Goal: Task Accomplishment & Management: Use online tool/utility

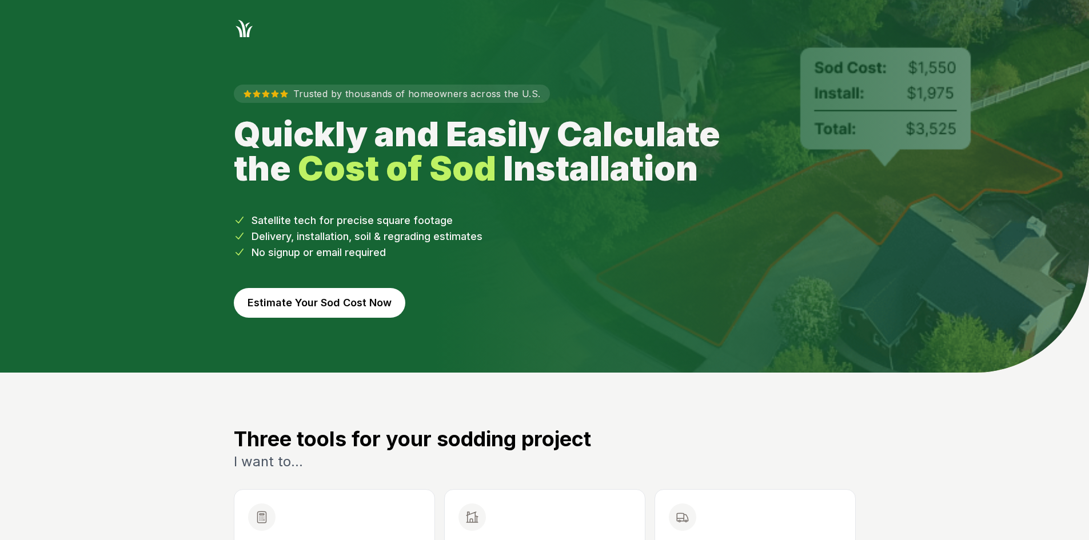
click at [274, 306] on button "Estimate Your Sod Cost Now" at bounding box center [319, 303] width 171 height 30
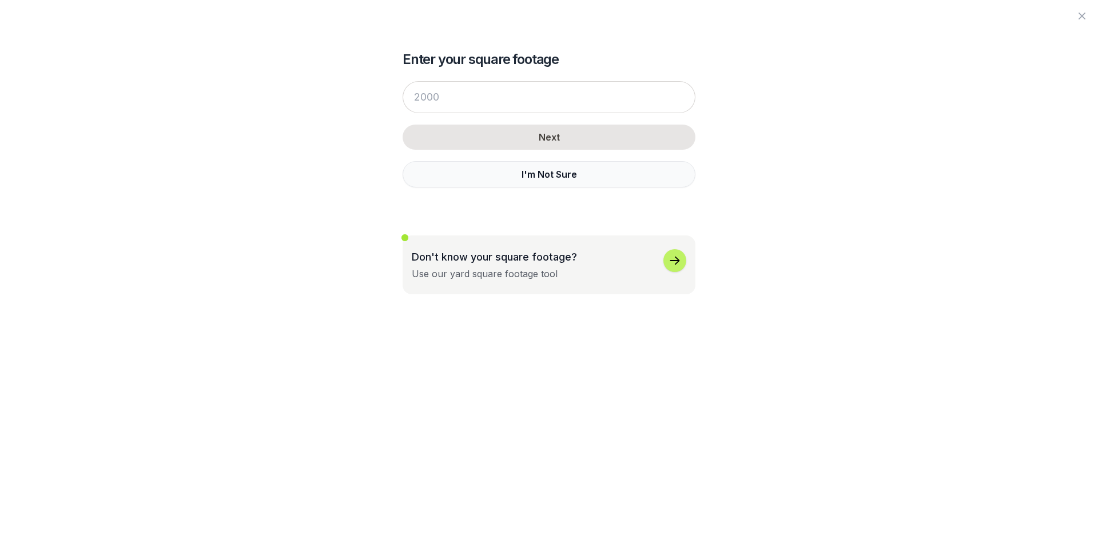
click at [434, 185] on button "I'm Not Sure" at bounding box center [548, 174] width 293 height 26
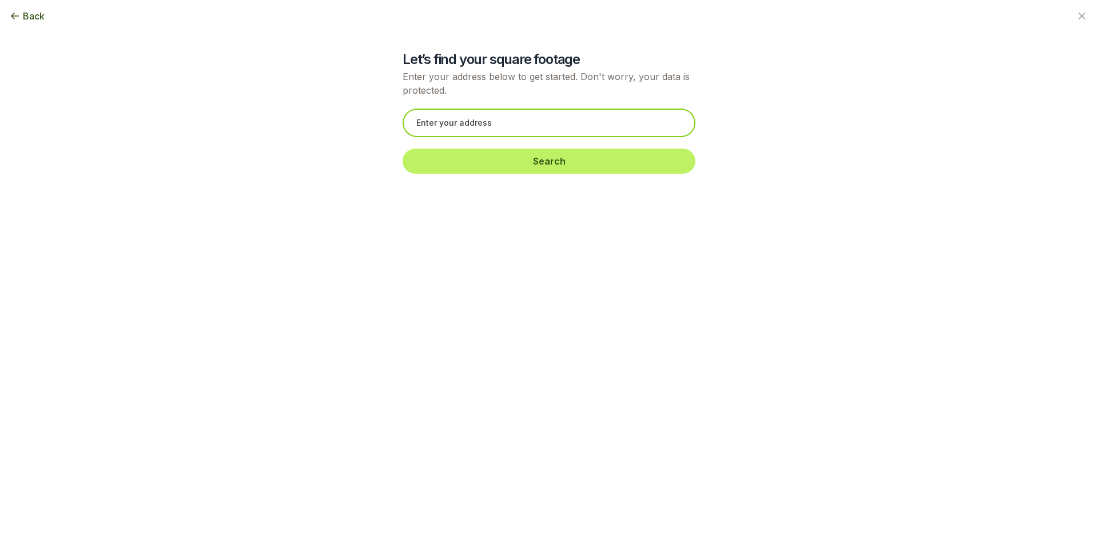
click at [428, 124] on input "text" at bounding box center [548, 123] width 293 height 29
paste input "[STREET_ADDRESS][PERSON_NAME]"
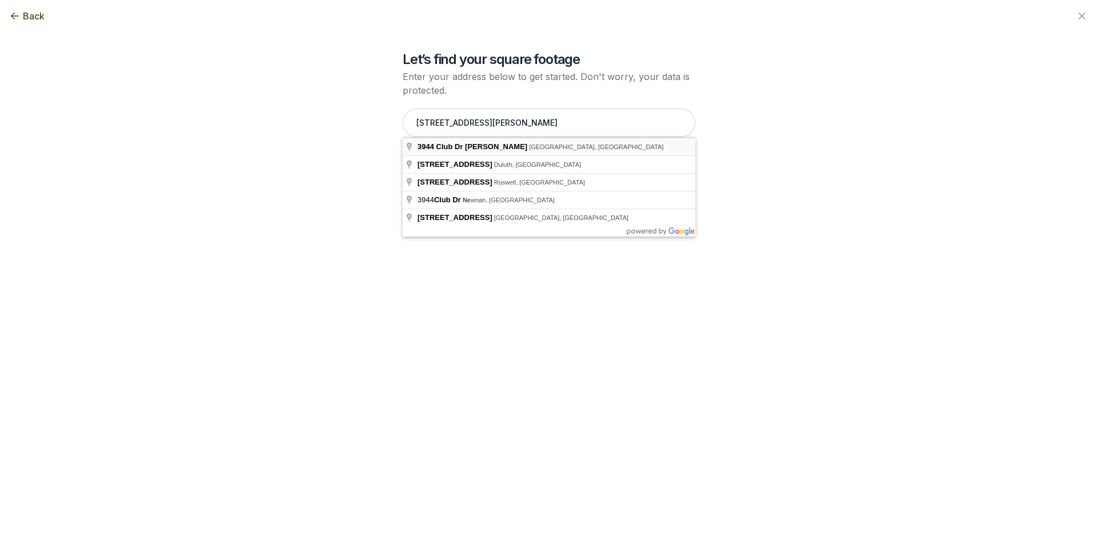
type input "[STREET_ADDRESS][PERSON_NAME]"
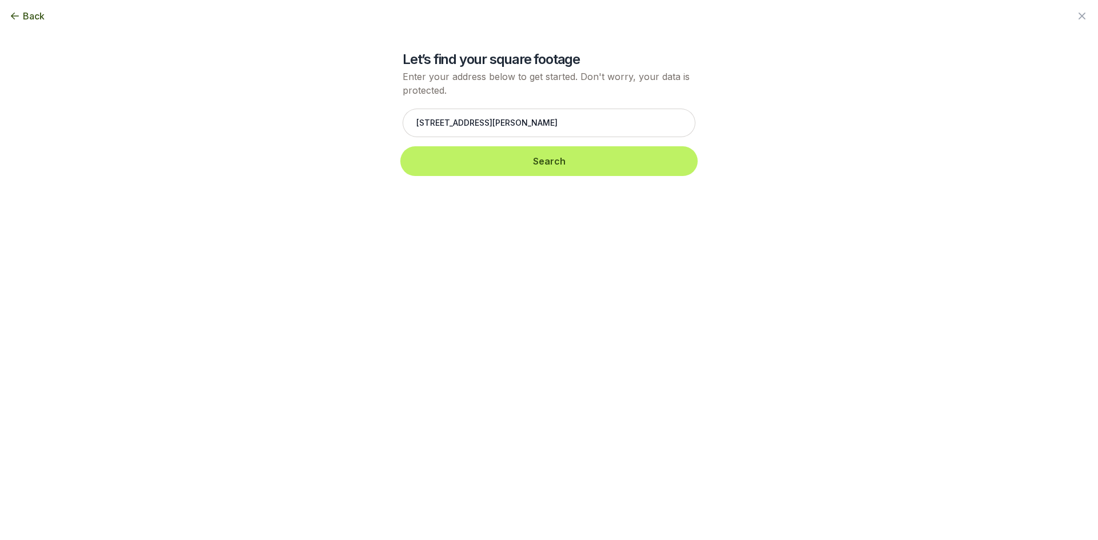
click at [465, 166] on button "Search" at bounding box center [548, 161] width 293 height 25
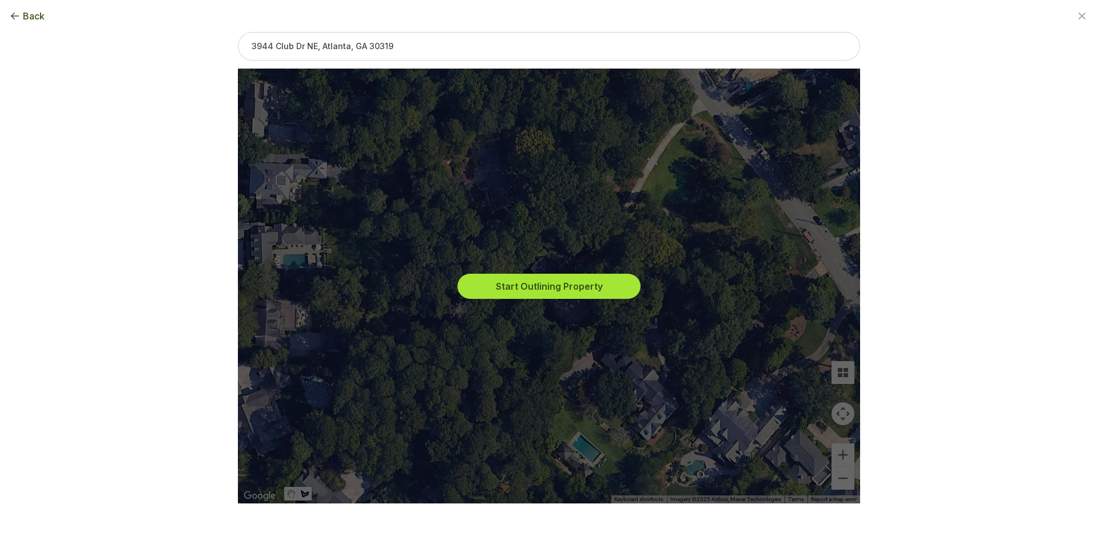
drag, startPoint x: 466, startPoint y: 219, endPoint x: 468, endPoint y: 275, distance: 56.0
click at [466, 272] on div "Start Outlining Property" at bounding box center [549, 286] width 604 height 435
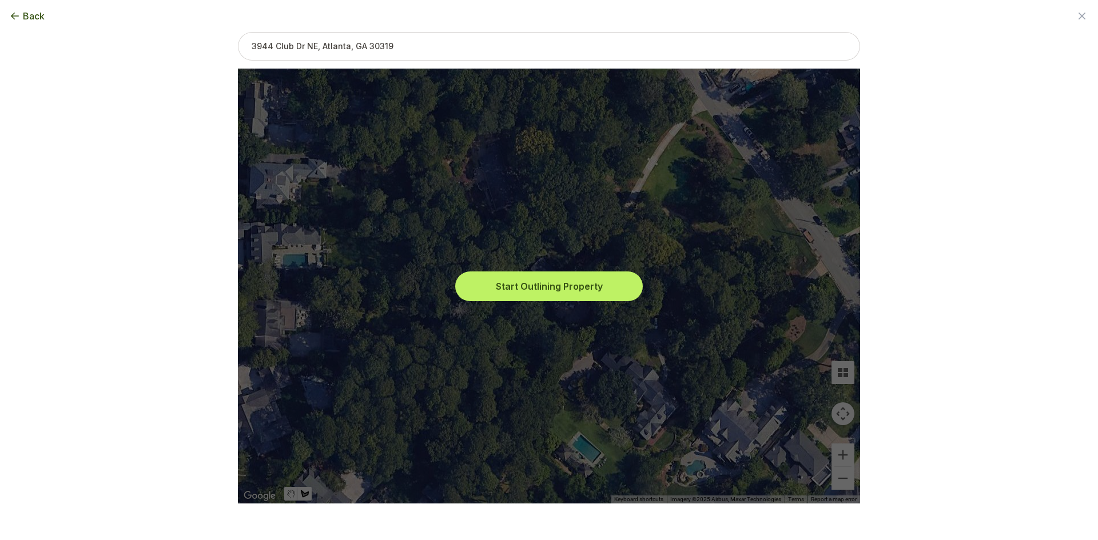
click at [488, 292] on button "Start Outlining Property" at bounding box center [548, 286] width 183 height 25
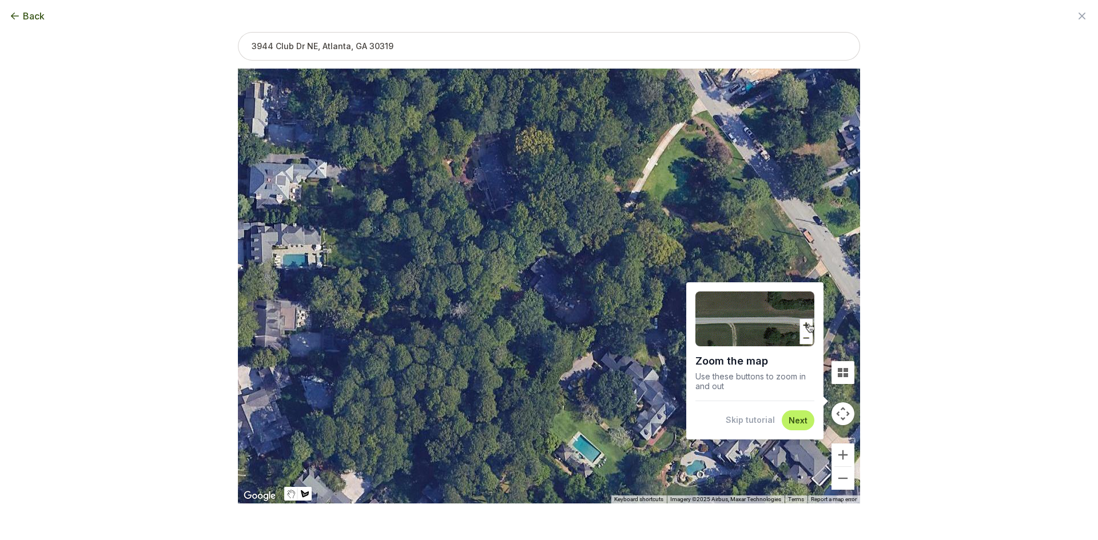
drag, startPoint x: 748, startPoint y: 427, endPoint x: 770, endPoint y: 431, distance: 22.1
click at [749, 427] on div "Skip tutorial Next" at bounding box center [754, 420] width 119 height 20
drag, startPoint x: 752, startPoint y: 416, endPoint x: 767, endPoint y: 432, distance: 21.4
click at [753, 417] on button "Skip tutorial" at bounding box center [749, 419] width 49 height 11
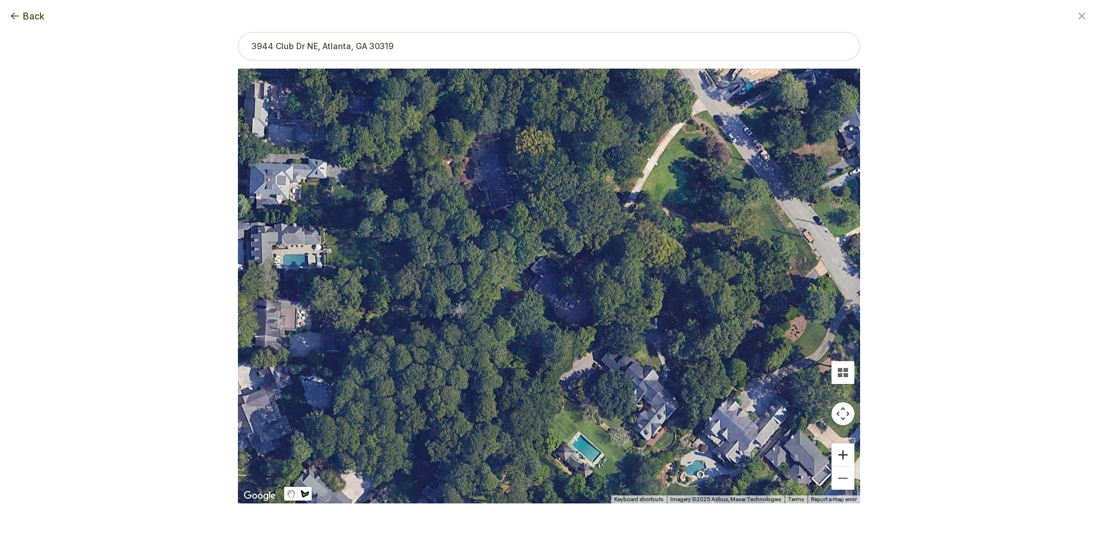
click at [838, 452] on button "Zoom in" at bounding box center [842, 455] width 23 height 23
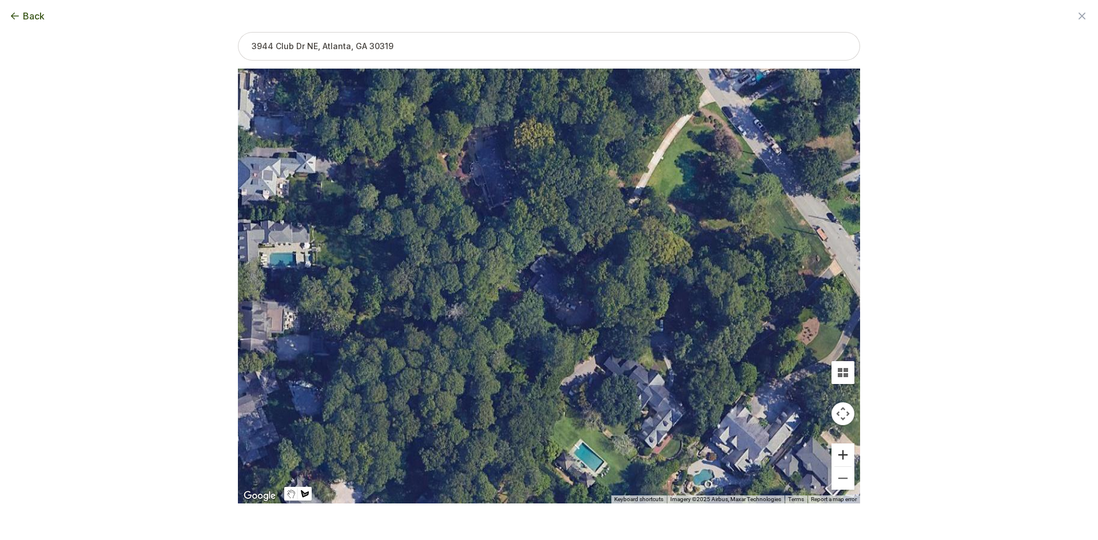
click at [839, 453] on button "Zoom in" at bounding box center [842, 455] width 23 height 23
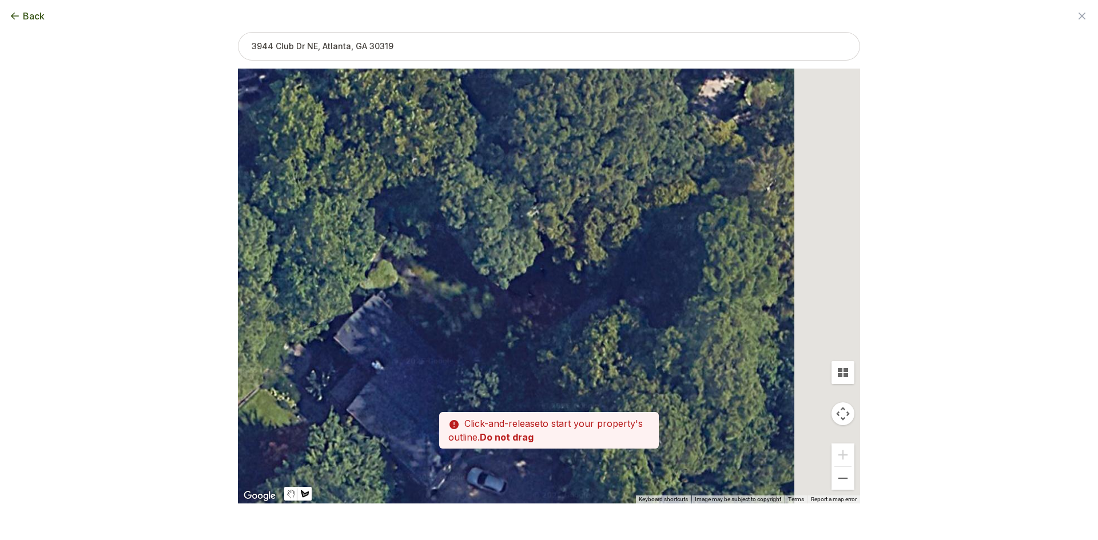
drag, startPoint x: 798, startPoint y: 274, endPoint x: 552, endPoint y: 444, distance: 298.9
click at [552, 445] on div "Zoom the map Use these buttons to zoom in and out Skip tutorial Next ← Move lef…" at bounding box center [549, 249] width 622 height 435
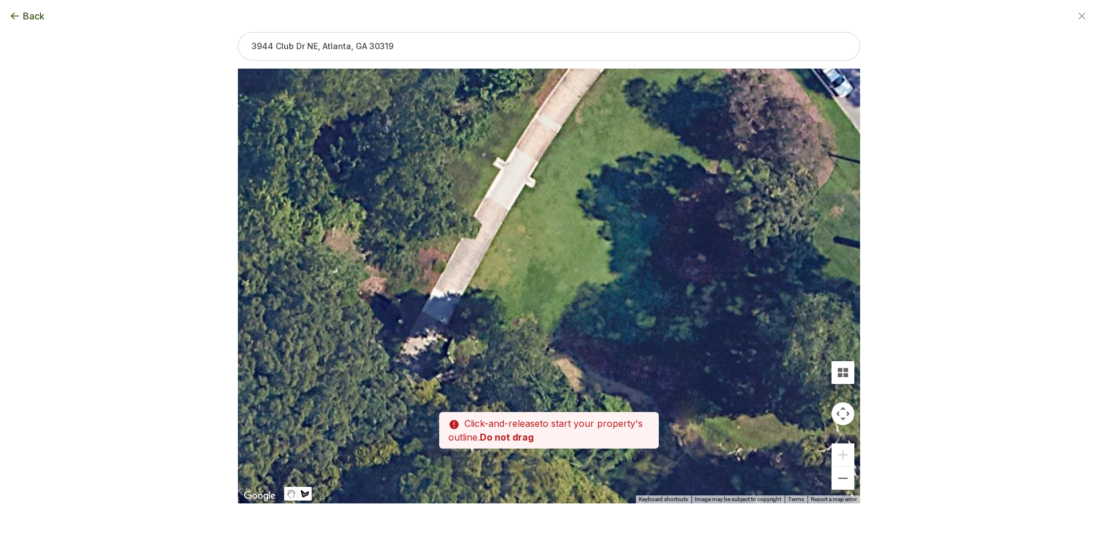
drag, startPoint x: 673, startPoint y: 248, endPoint x: 611, endPoint y: 431, distance: 193.4
click at [611, 431] on div "Zoom the map Use these buttons to zoom in and out Skip tutorial Next ← Move lef…" at bounding box center [549, 249] width 622 height 435
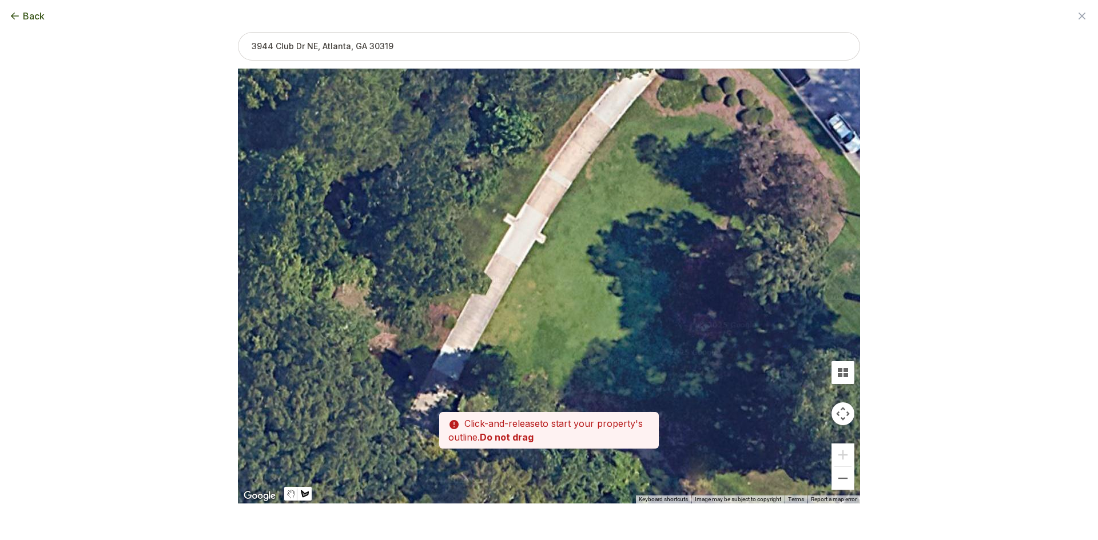
drag, startPoint x: 581, startPoint y: 377, endPoint x: 581, endPoint y: 368, distance: 8.6
click at [581, 368] on div at bounding box center [549, 286] width 622 height 435
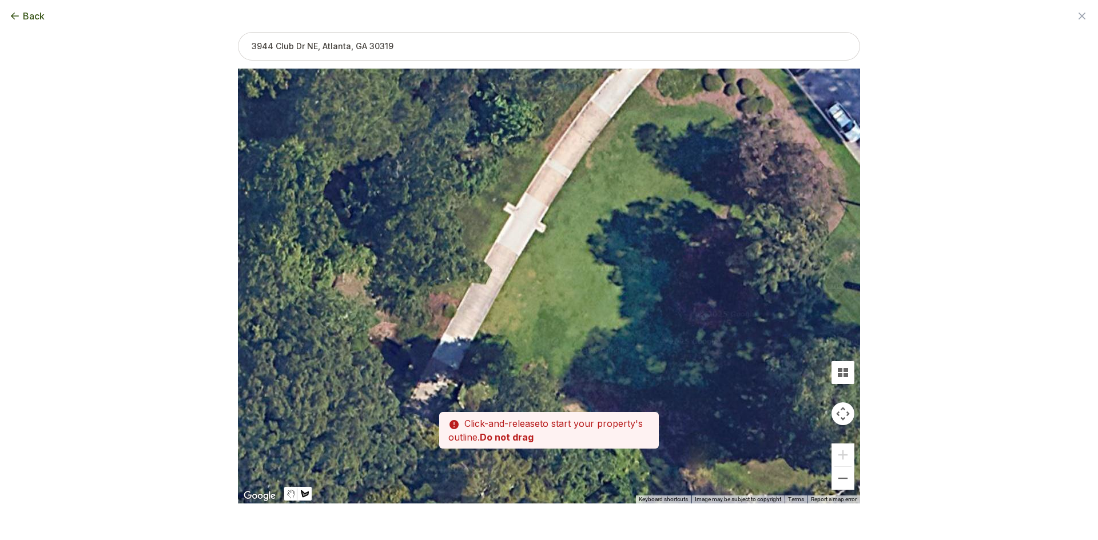
click at [552, 392] on div at bounding box center [549, 286] width 622 height 435
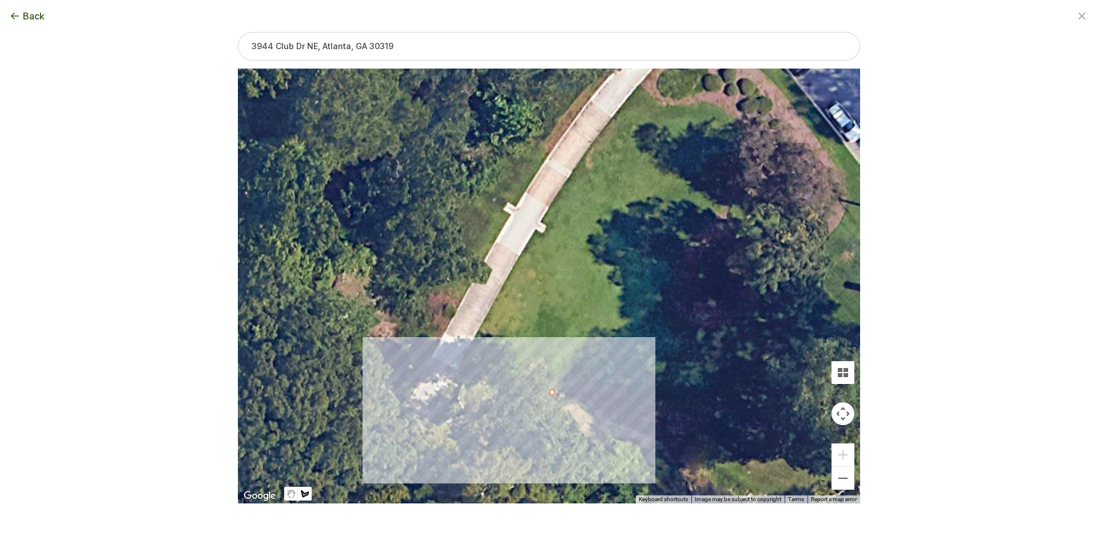
click at [466, 357] on div at bounding box center [549, 286] width 622 height 435
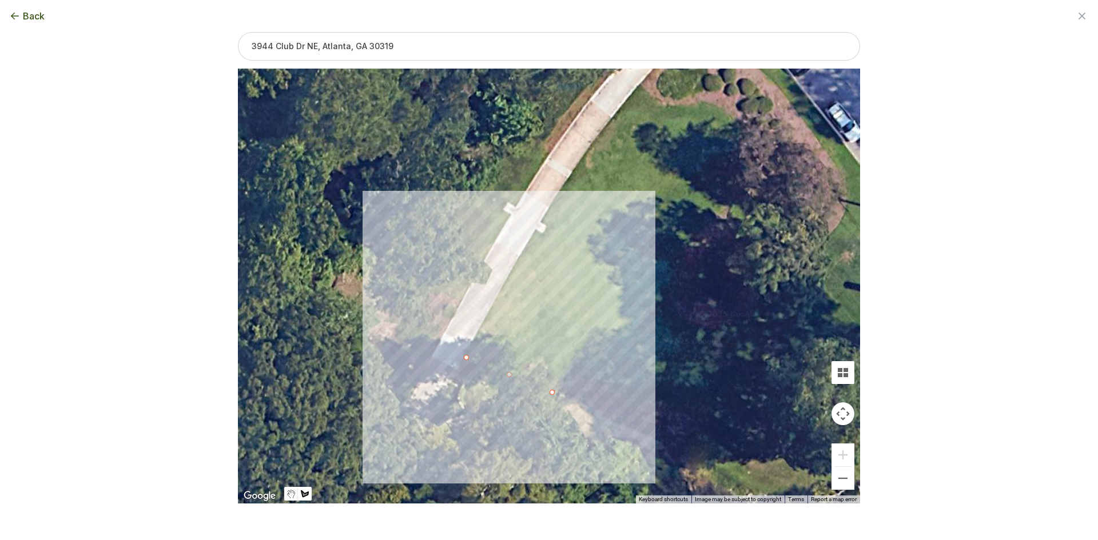
click at [505, 283] on div at bounding box center [549, 286] width 622 height 435
click at [544, 215] on div at bounding box center [549, 286] width 622 height 435
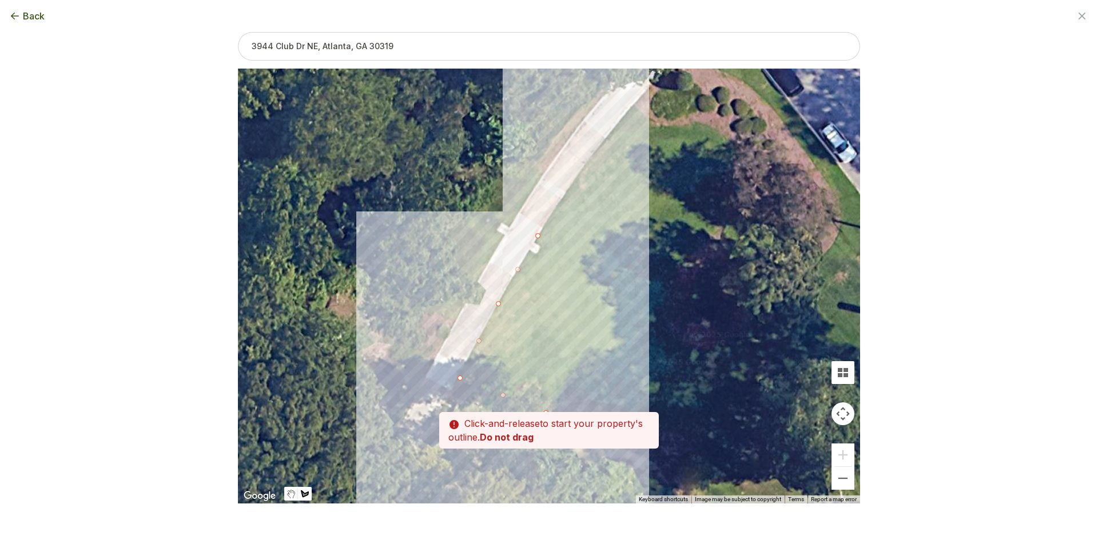
drag, startPoint x: 601, startPoint y: 157, endPoint x: 569, endPoint y: 219, distance: 70.1
click at [569, 219] on div at bounding box center [549, 286] width 622 height 435
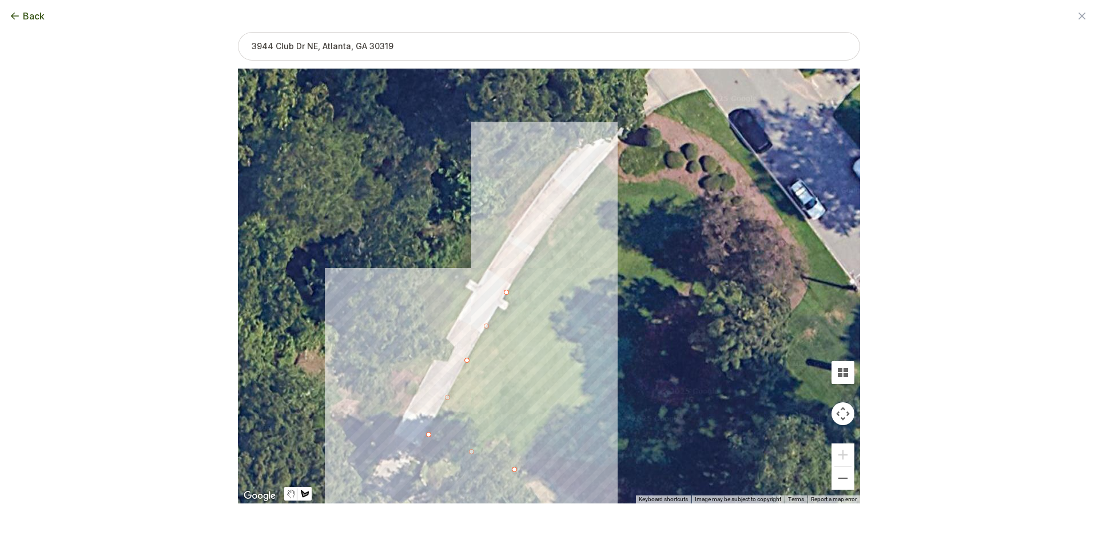
click at [576, 191] on div at bounding box center [549, 286] width 622 height 435
click at [601, 162] on div at bounding box center [549, 286] width 622 height 435
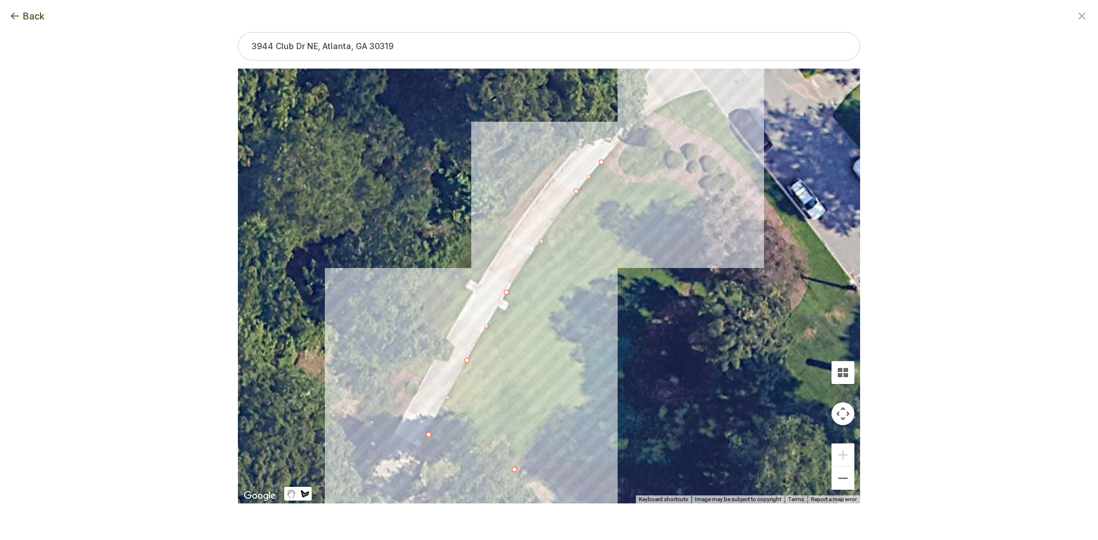
click at [655, 110] on div at bounding box center [549, 286] width 622 height 435
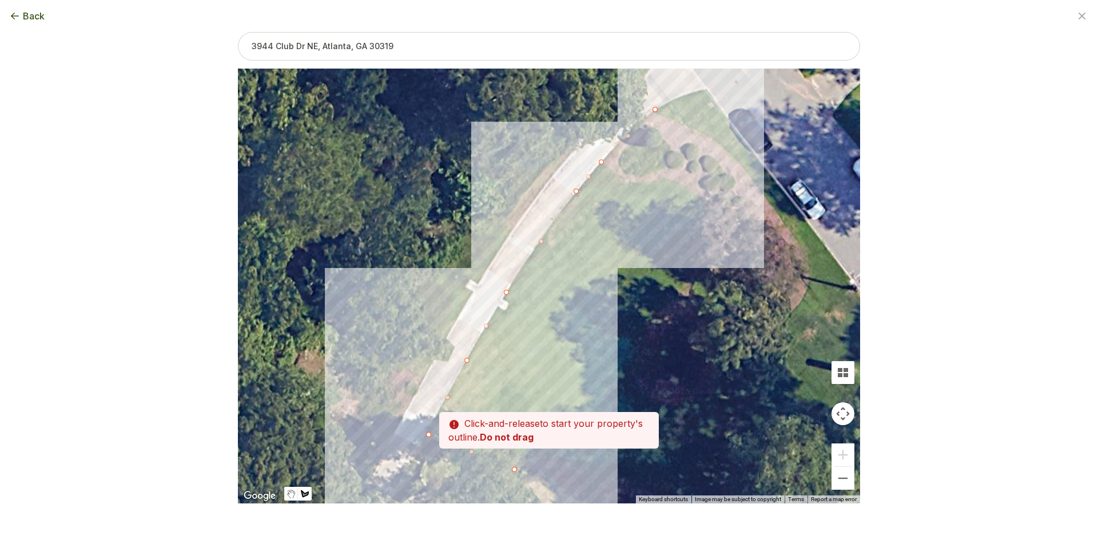
click at [682, 94] on div at bounding box center [549, 286] width 622 height 435
click at [708, 88] on div at bounding box center [549, 286] width 622 height 435
click at [743, 139] on div at bounding box center [549, 286] width 622 height 435
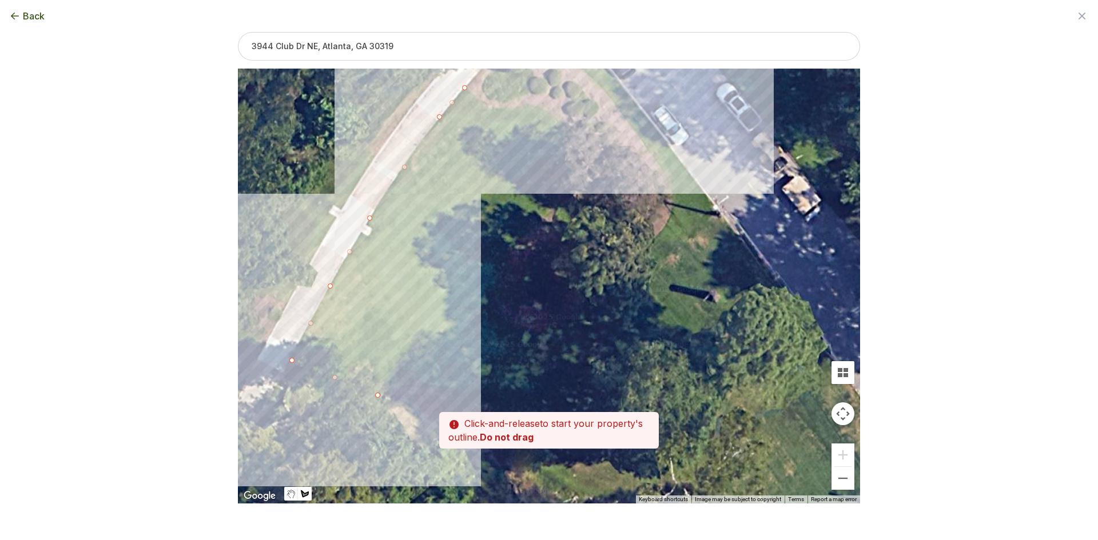
drag, startPoint x: 769, startPoint y: 178, endPoint x: 631, endPoint y: 105, distance: 156.3
click at [631, 105] on div at bounding box center [549, 286] width 622 height 435
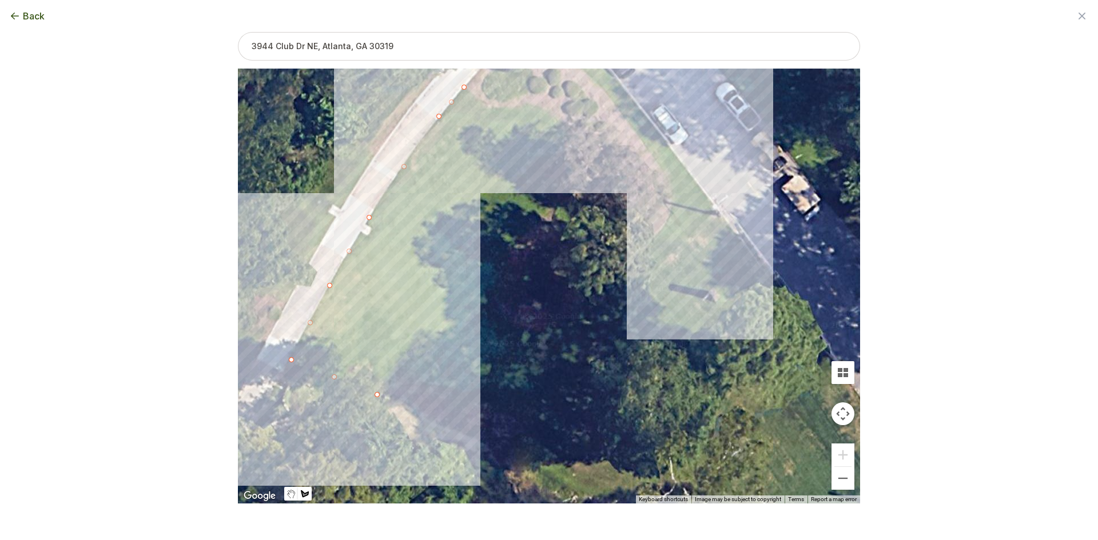
click at [718, 210] on div at bounding box center [549, 286] width 622 height 435
click at [678, 247] on div at bounding box center [549, 286] width 622 height 435
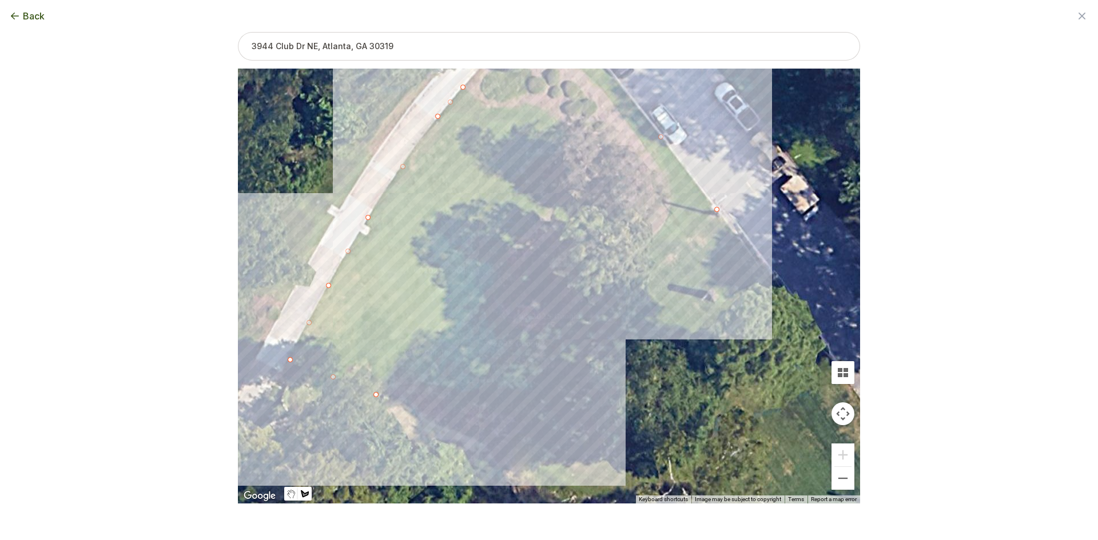
click at [591, 344] on div at bounding box center [549, 286] width 622 height 435
click at [573, 325] on div at bounding box center [549, 286] width 622 height 435
click at [633, 267] on div at bounding box center [549, 286] width 622 height 435
drag, startPoint x: 672, startPoint y: 212, endPoint x: 672, endPoint y: 206, distance: 5.7
click at [672, 212] on div at bounding box center [549, 286] width 622 height 435
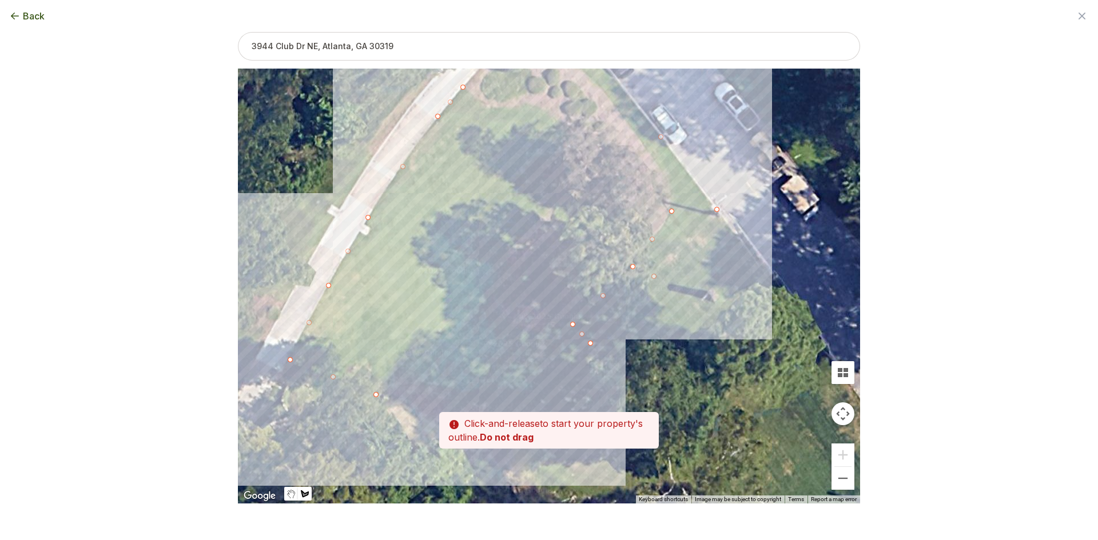
click at [673, 188] on div at bounding box center [549, 286] width 622 height 435
click at [638, 138] on div at bounding box center [549, 286] width 622 height 435
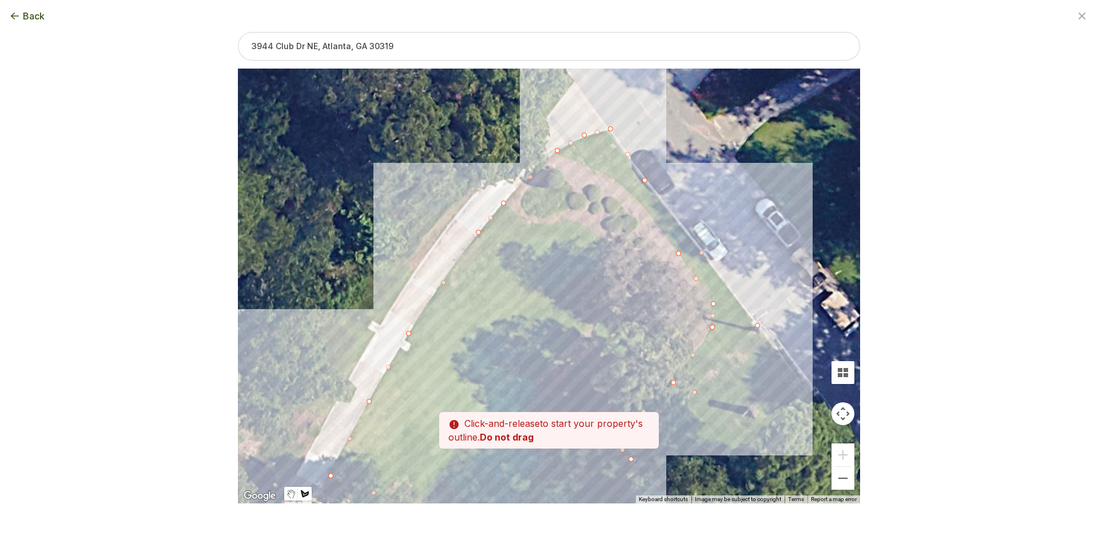
drag, startPoint x: 618, startPoint y: 133, endPoint x: 658, endPoint y: 245, distance: 119.0
click at [658, 245] on div at bounding box center [549, 286] width 622 height 435
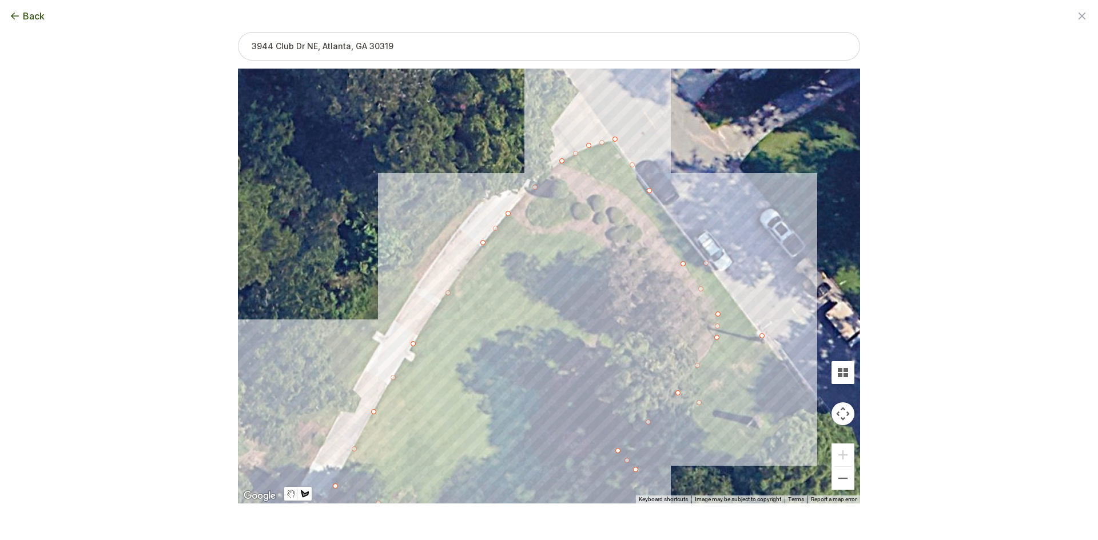
click at [645, 211] on div at bounding box center [549, 286] width 622 height 435
click at [620, 191] on div at bounding box center [549, 286] width 622 height 435
click at [593, 177] on div at bounding box center [549, 286] width 622 height 435
click at [569, 167] on div at bounding box center [549, 286] width 622 height 435
click at [509, 219] on div at bounding box center [549, 286] width 622 height 435
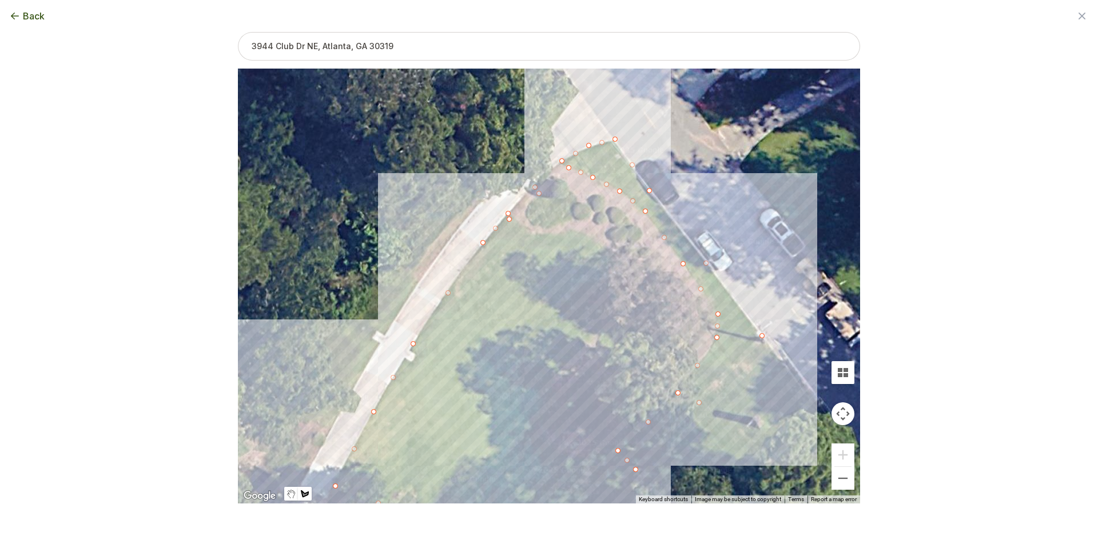
click at [529, 233] on div at bounding box center [549, 286] width 622 height 435
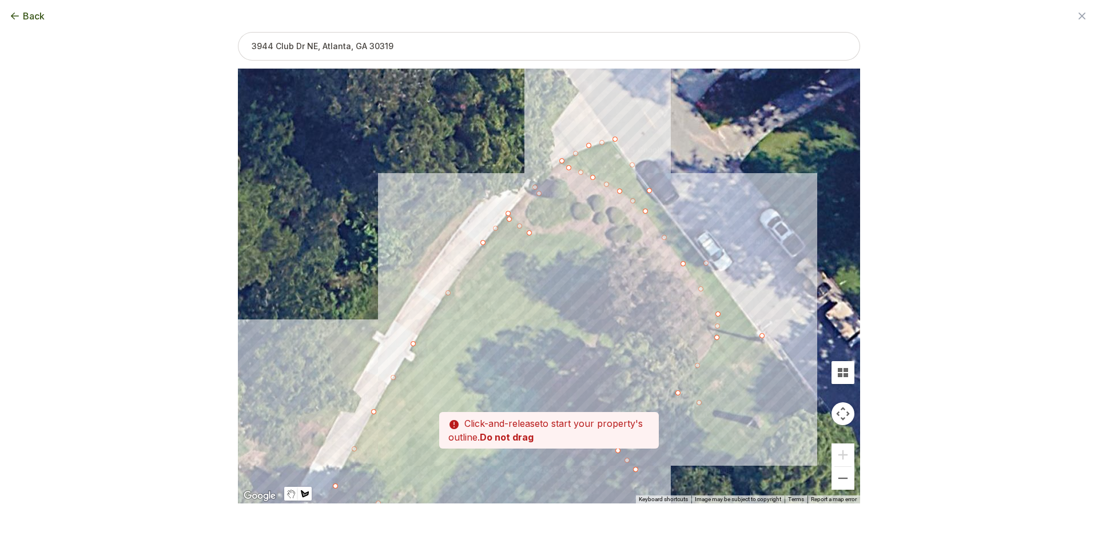
click at [560, 234] on div at bounding box center [549, 286] width 622 height 435
click at [580, 232] on div at bounding box center [549, 286] width 622 height 435
click at [568, 232] on div at bounding box center [549, 286] width 622 height 435
click at [589, 235] on div at bounding box center [549, 286] width 622 height 435
click at [607, 254] on div at bounding box center [549, 286] width 622 height 435
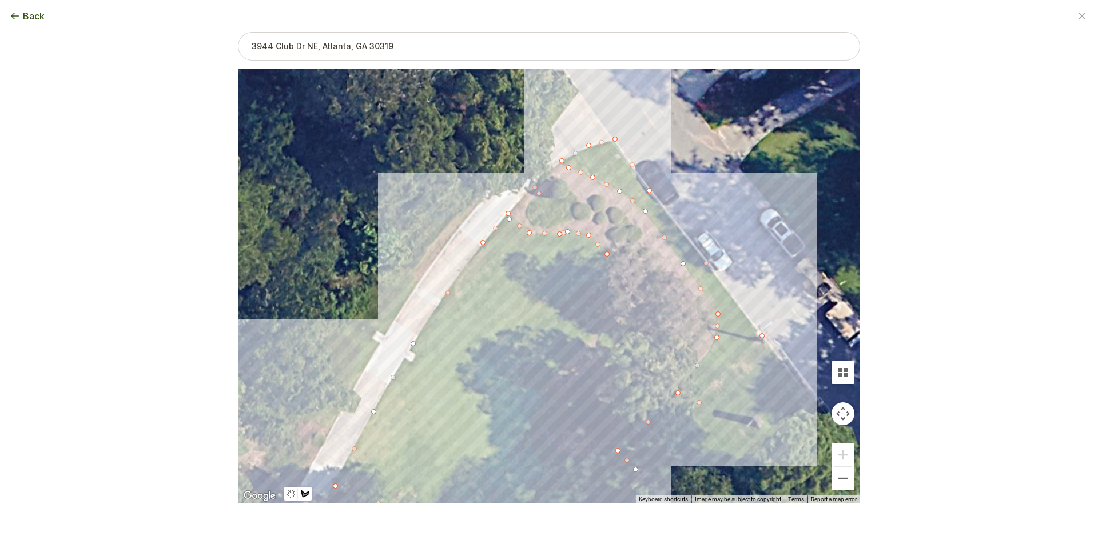
click at [597, 290] on div at bounding box center [549, 286] width 622 height 435
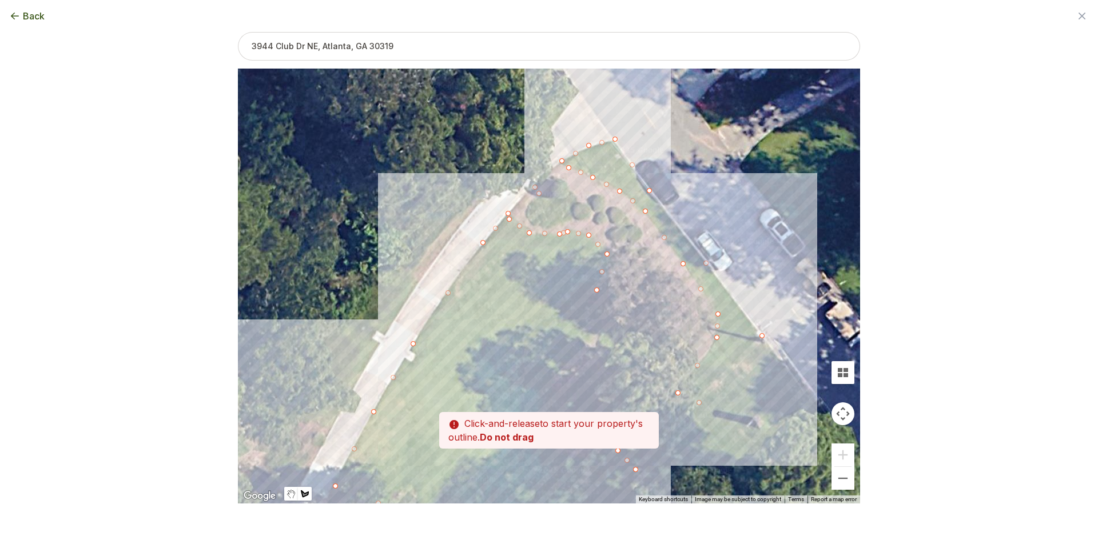
drag, startPoint x: 591, startPoint y: 314, endPoint x: 579, endPoint y: 276, distance: 39.4
click at [579, 276] on div at bounding box center [549, 286] width 622 height 435
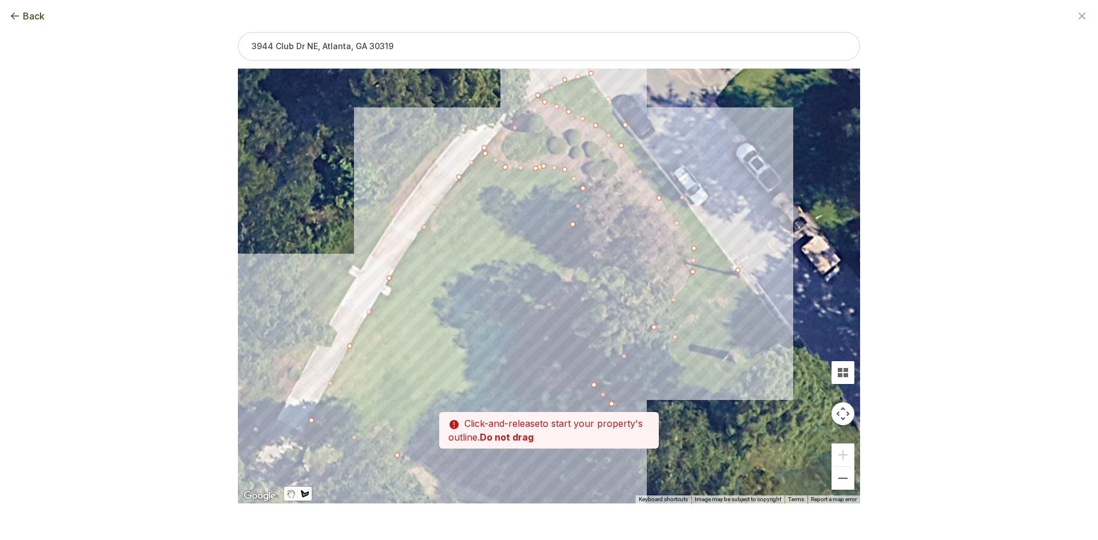
drag, startPoint x: 601, startPoint y: 329, endPoint x: 576, endPoint y: 262, distance: 71.8
click at [576, 262] on div at bounding box center [549, 286] width 622 height 435
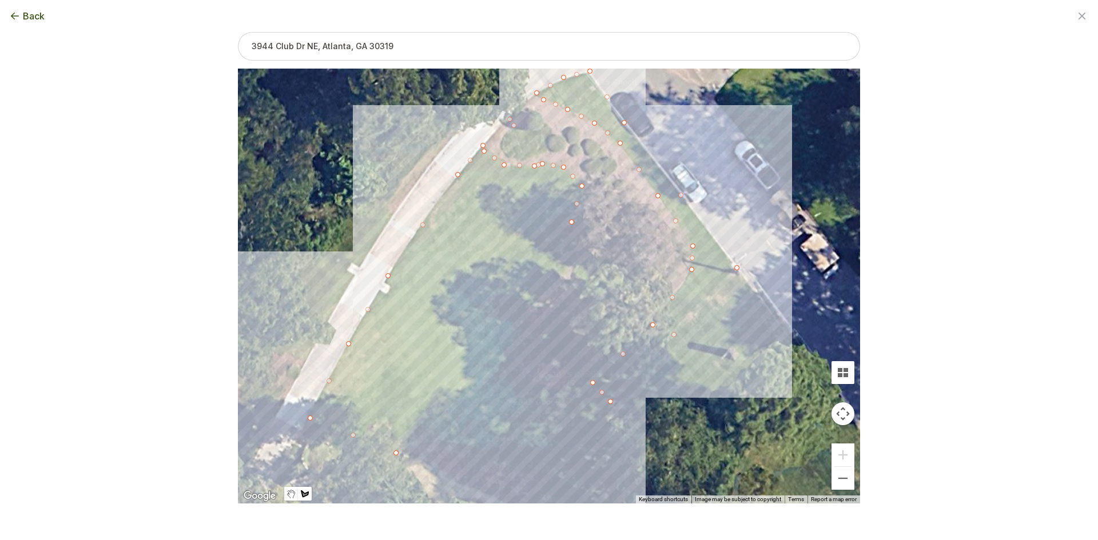
click at [576, 274] on div at bounding box center [549, 286] width 622 height 435
click at [545, 291] on div at bounding box center [549, 286] width 622 height 435
click at [523, 321] on div at bounding box center [549, 286] width 622 height 435
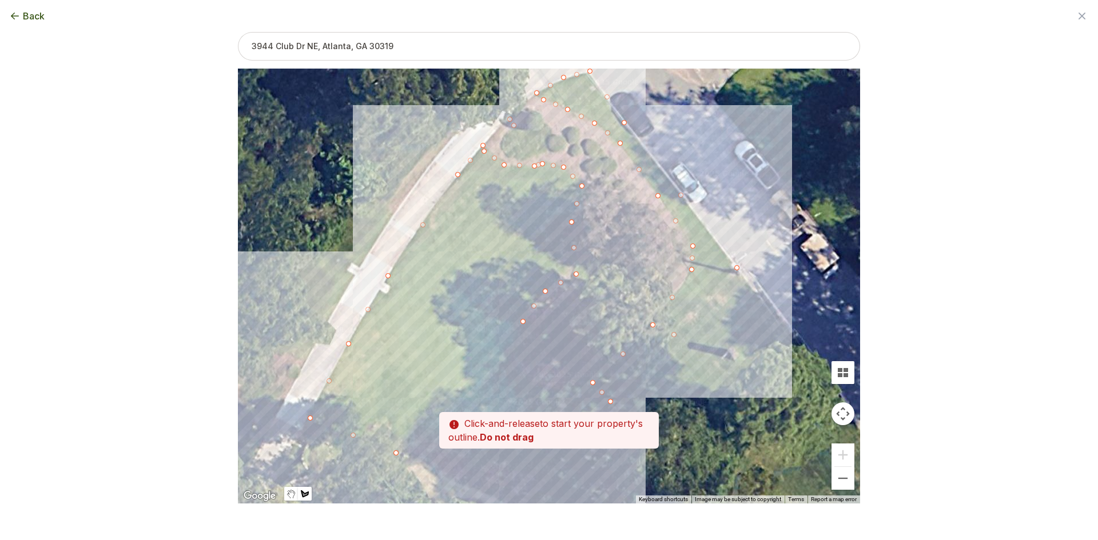
click at [503, 360] on div at bounding box center [549, 286] width 622 height 435
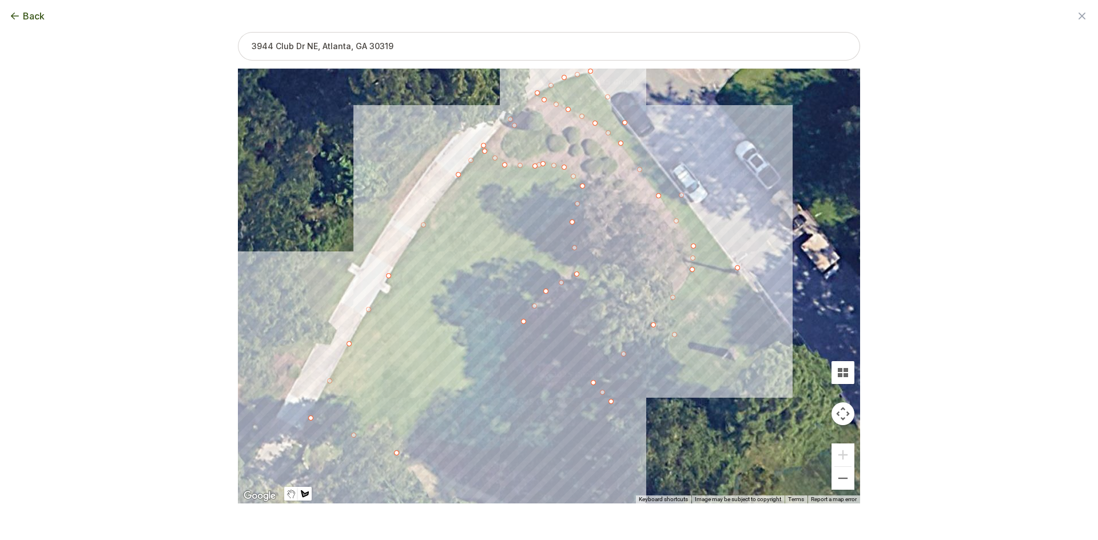
click at [501, 366] on div at bounding box center [549, 286] width 622 height 435
click at [530, 385] on div at bounding box center [549, 286] width 622 height 435
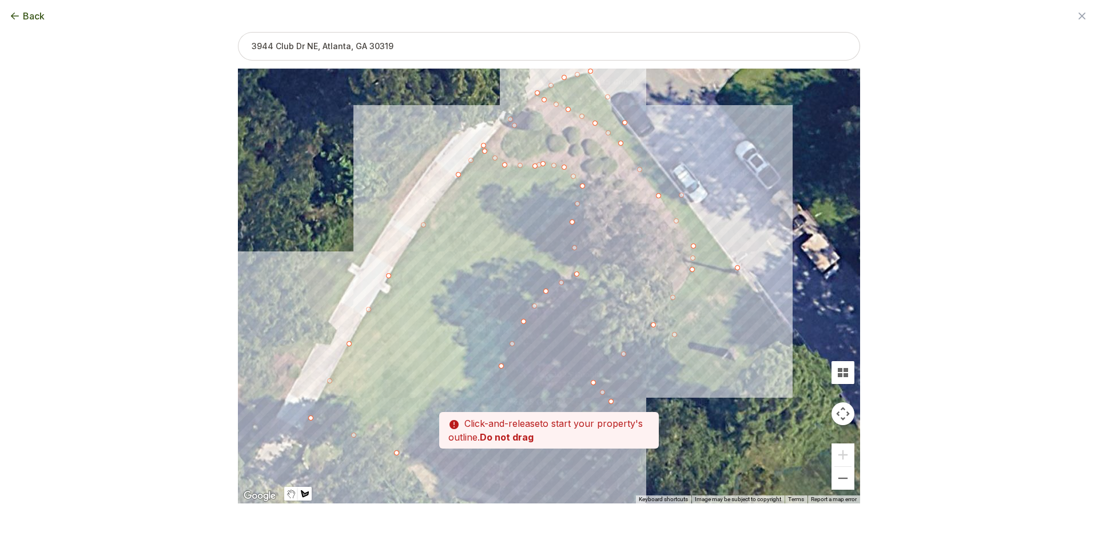
click at [557, 390] on div at bounding box center [549, 286] width 622 height 435
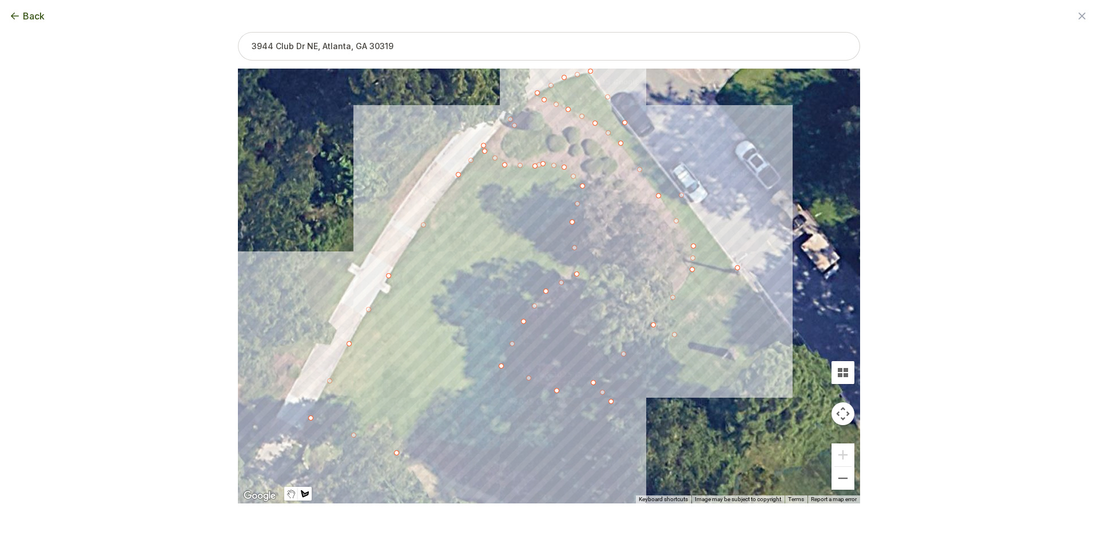
click at [586, 386] on div at bounding box center [549, 286] width 622 height 435
click at [607, 407] on div at bounding box center [549, 286] width 622 height 435
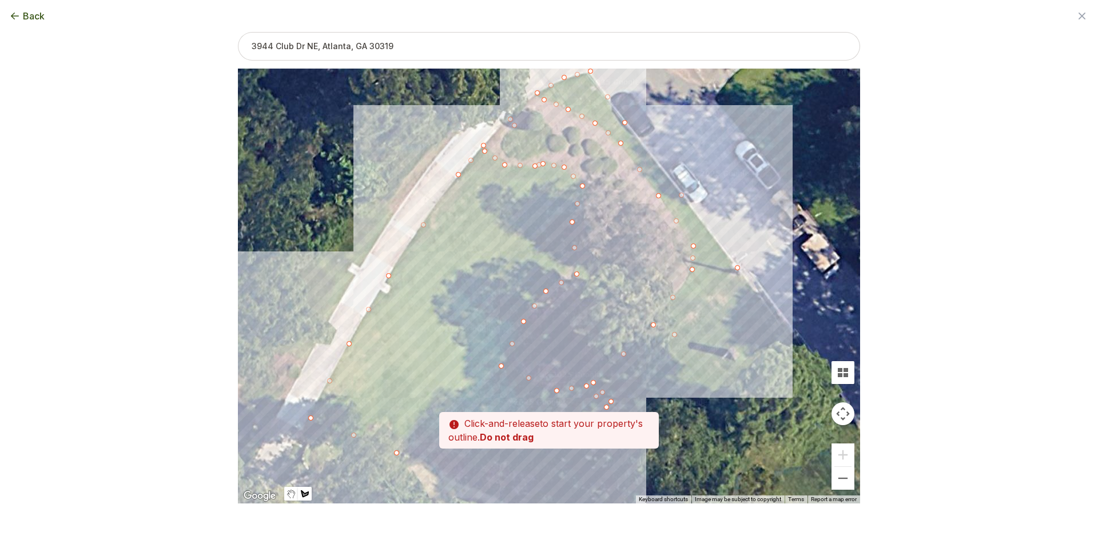
drag, startPoint x: 582, startPoint y: 420, endPoint x: 633, endPoint y: 357, distance: 81.7
click at [633, 357] on div at bounding box center [549, 286] width 622 height 435
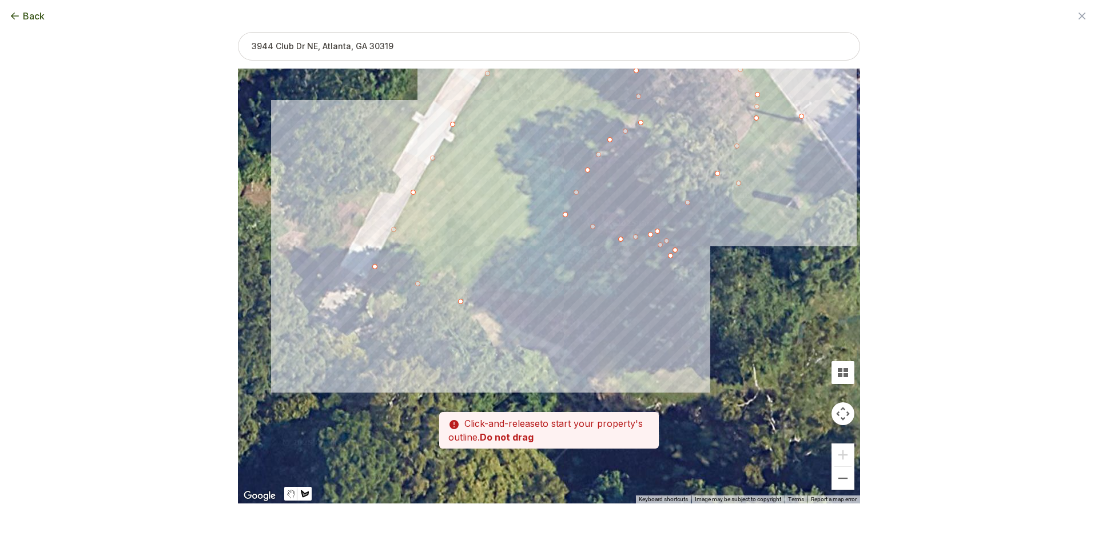
drag, startPoint x: 619, startPoint y: 350, endPoint x: 644, endPoint y: 245, distance: 107.6
click at [644, 245] on div at bounding box center [549, 286] width 622 height 435
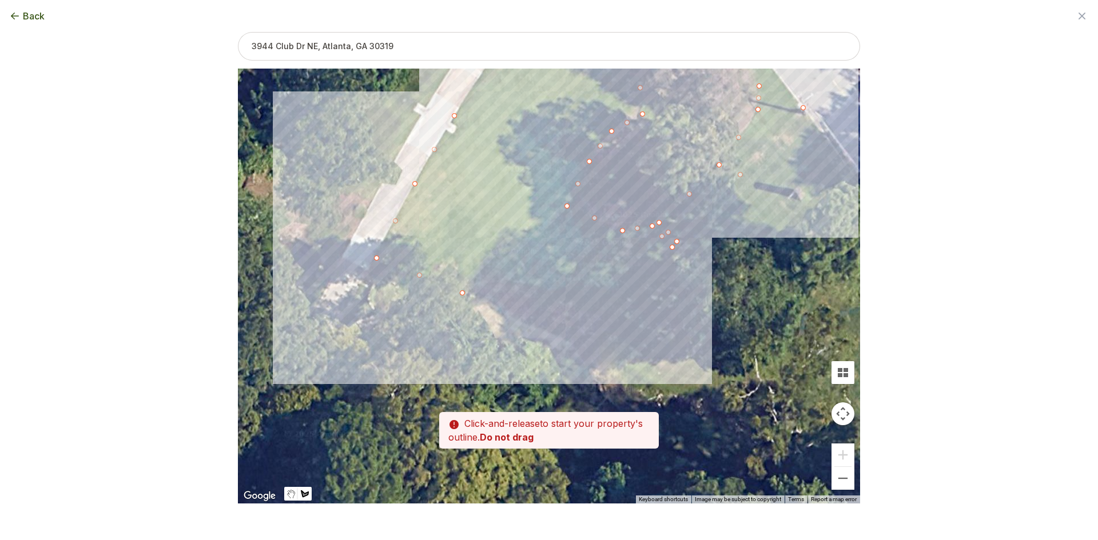
click at [605, 289] on div at bounding box center [549, 286] width 622 height 435
click at [521, 285] on div at bounding box center [549, 286] width 622 height 435
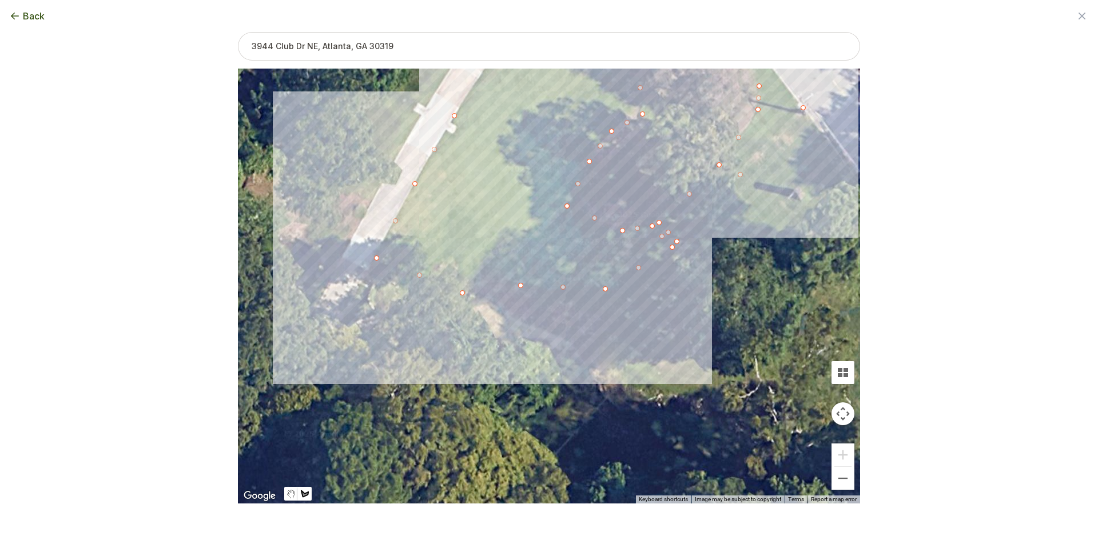
click at [461, 293] on div at bounding box center [549, 286] width 622 height 435
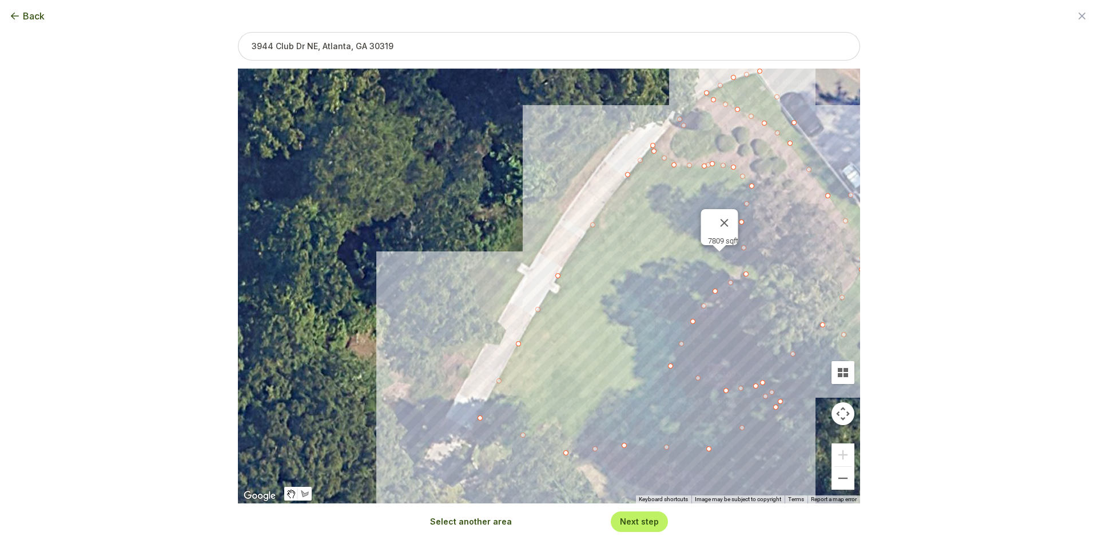
drag, startPoint x: 423, startPoint y: 268, endPoint x: 476, endPoint y: 317, distance: 72.0
click at [476, 317] on div "7809 sqft" at bounding box center [549, 286] width 622 height 435
click at [470, 522] on button "Select another area" at bounding box center [471, 521] width 82 height 11
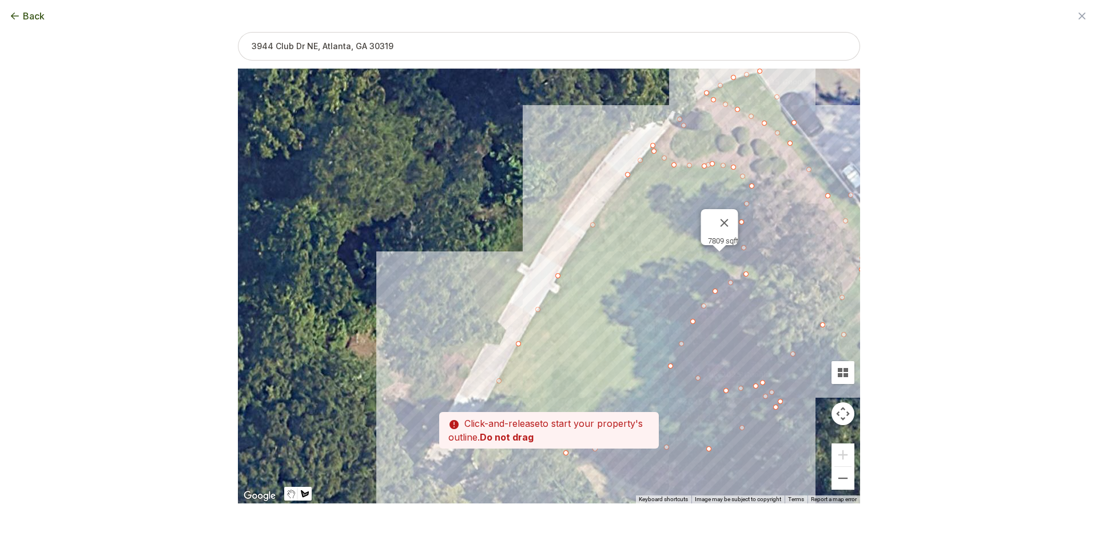
click at [474, 363] on div at bounding box center [549, 286] width 622 height 435
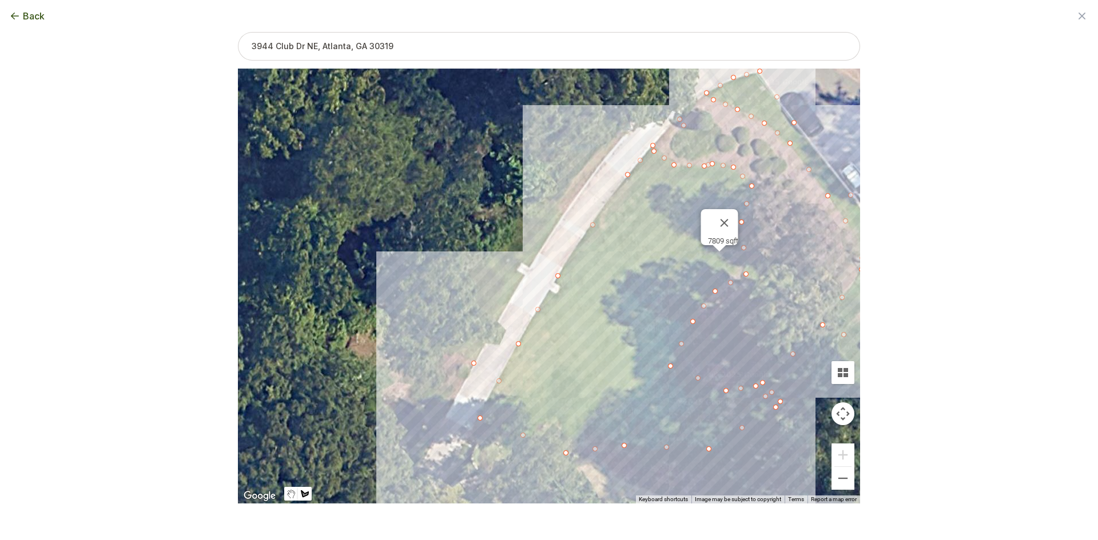
click at [448, 346] on div at bounding box center [549, 286] width 622 height 435
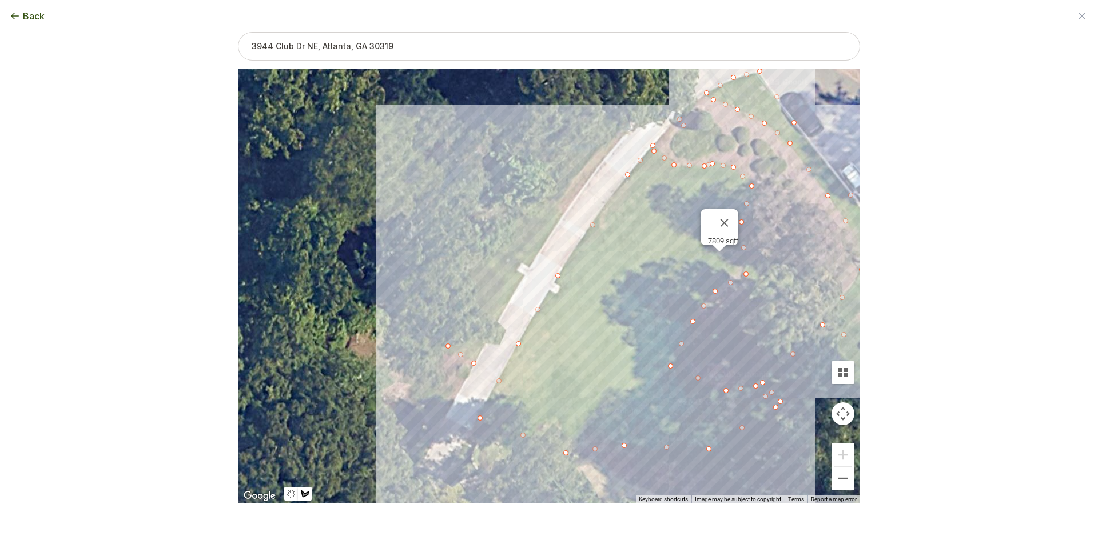
click at [536, 214] on div at bounding box center [549, 286] width 622 height 435
click at [613, 125] on div at bounding box center [549, 286] width 622 height 435
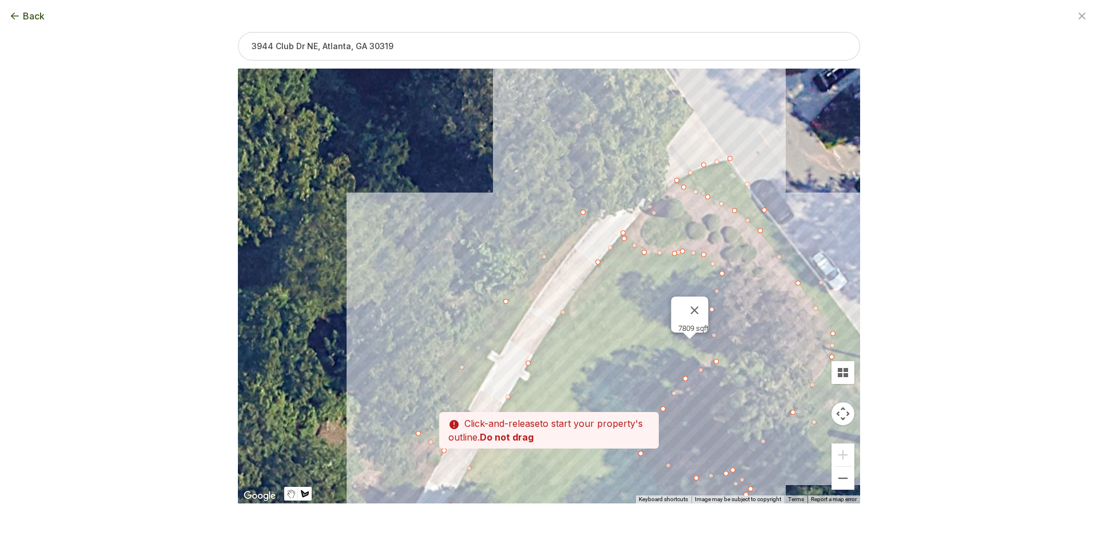
drag, startPoint x: 643, startPoint y: 101, endPoint x: 609, endPoint y: 201, distance: 106.3
click at [608, 204] on div at bounding box center [549, 286] width 622 height 435
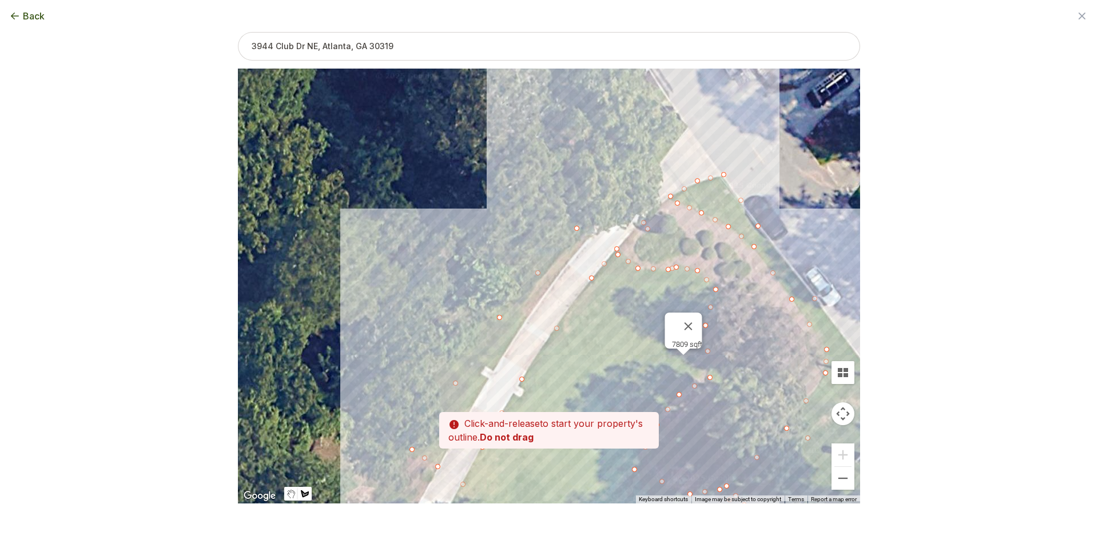
click at [663, 98] on div at bounding box center [549, 286] width 622 height 435
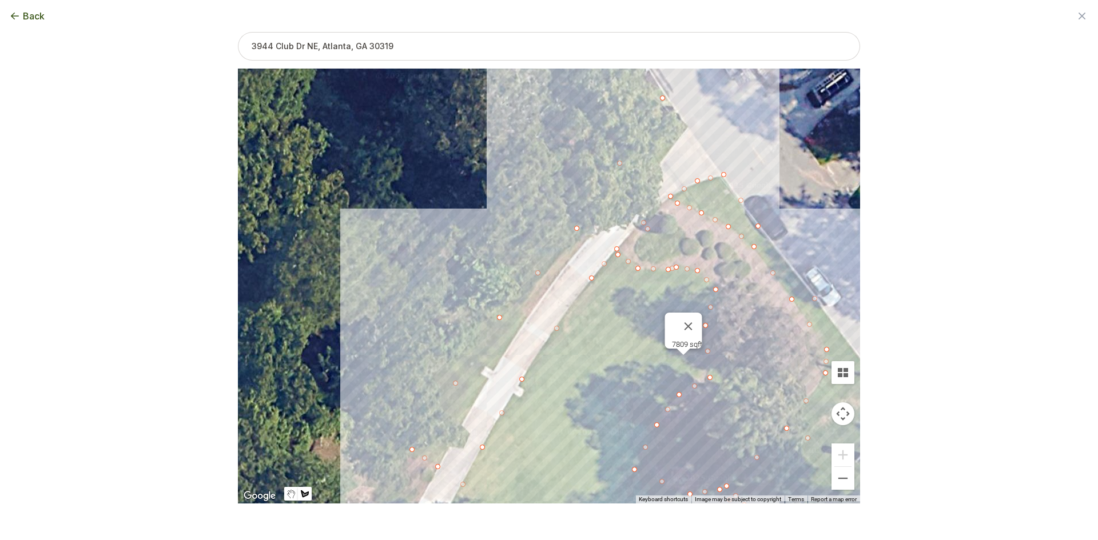
click at [688, 128] on div at bounding box center [549, 286] width 622 height 435
click at [645, 185] on div at bounding box center [549, 286] width 622 height 435
click at [582, 248] on div at bounding box center [549, 286] width 622 height 435
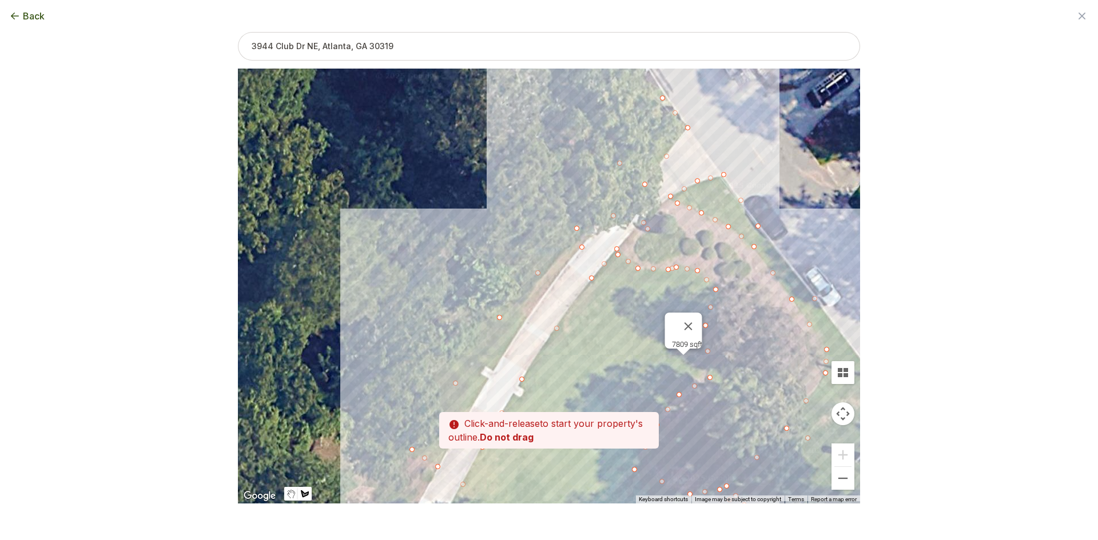
click at [489, 376] on div at bounding box center [549, 286] width 622 height 435
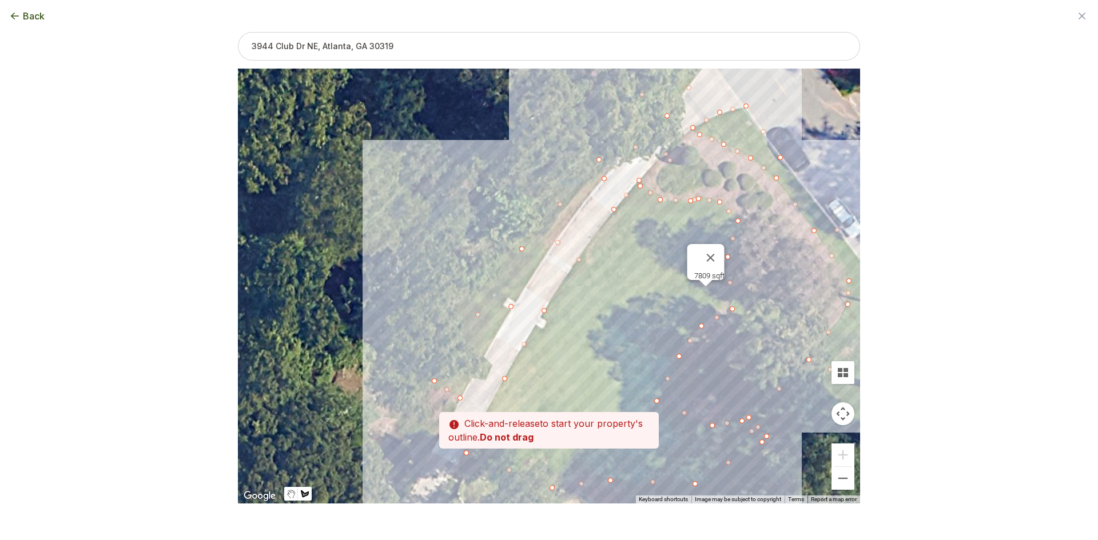
drag, startPoint x: 442, startPoint y: 444, endPoint x: 463, endPoint y: 366, distance: 80.4
click at [462, 366] on div at bounding box center [549, 286] width 622 height 435
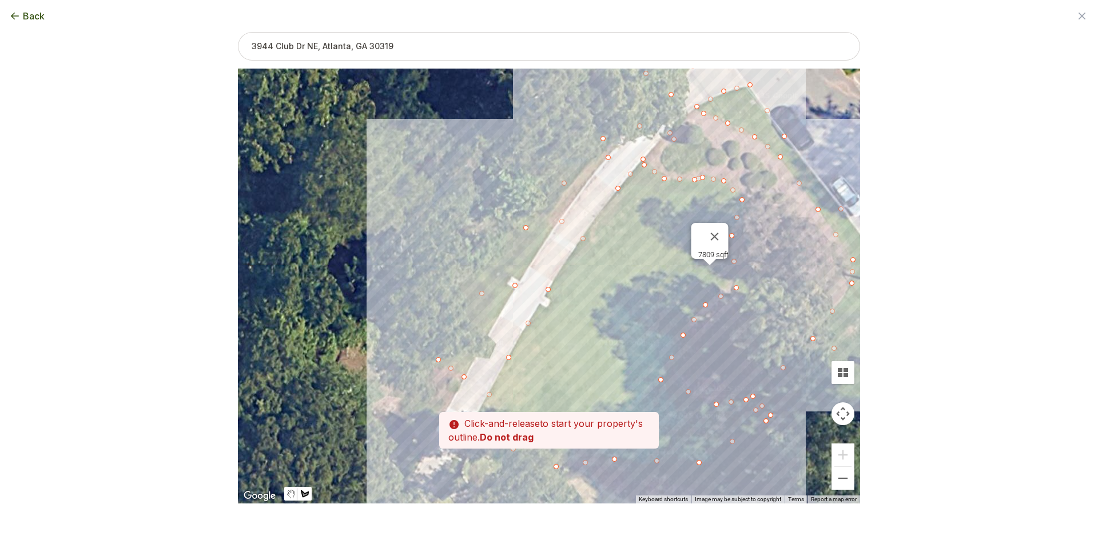
click at [464, 377] on div at bounding box center [549, 286] width 622 height 435
type input "9216"
